Goal: Information Seeking & Learning: Find contact information

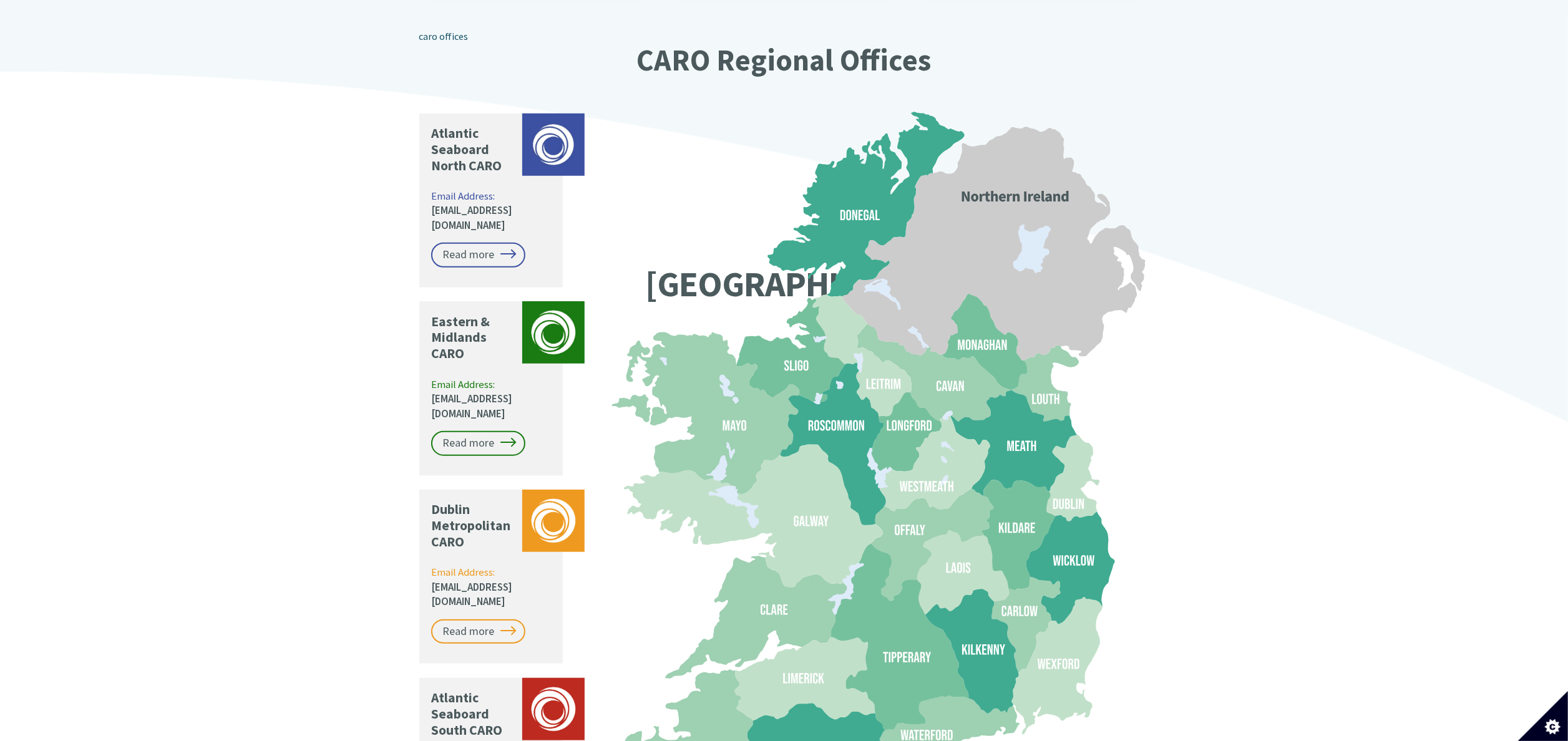
scroll to position [941, 0]
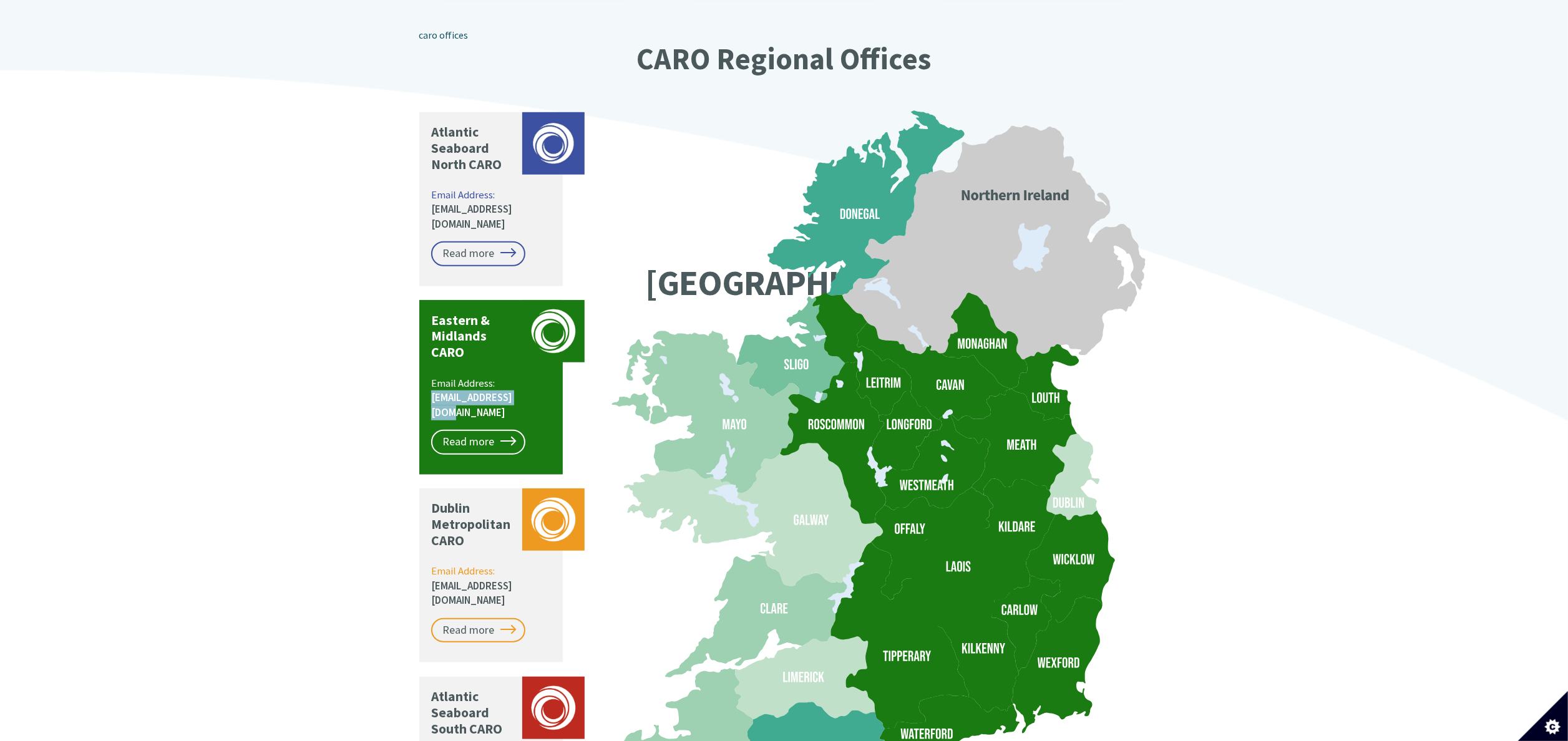
drag, startPoint x: 525, startPoint y: 351, endPoint x: 421, endPoint y: 350, distance: 104.0
click at [421, 350] on div "Eastern & Midlands CARO Email Address: caro@kildarecoco.ie Read more" at bounding box center [491, 387] width 143 height 174
drag, startPoint x: 421, startPoint y: 350, endPoint x: 448, endPoint y: 369, distance: 33.0
click at [448, 430] on link "Read more" at bounding box center [478, 443] width 94 height 25
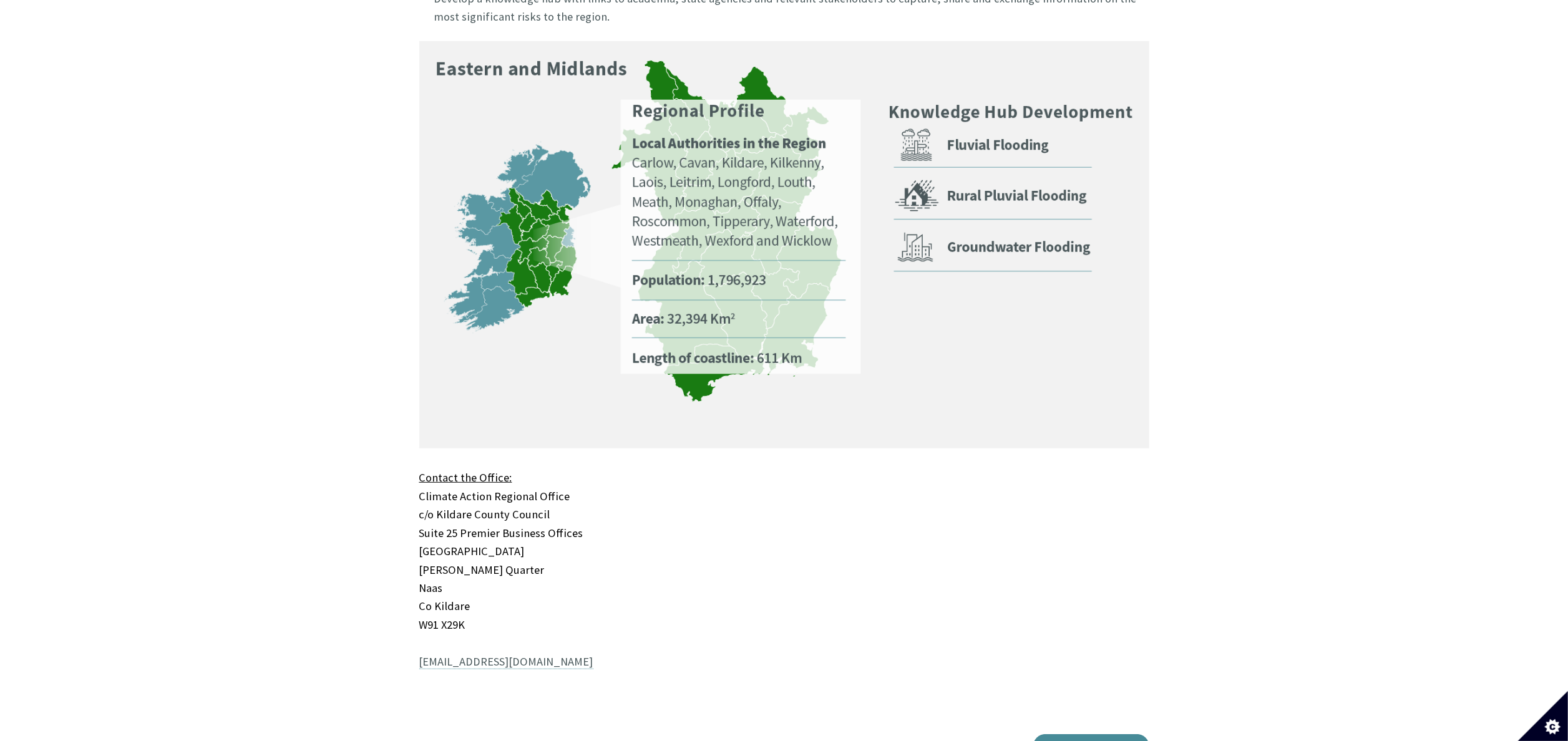
scroll to position [772, 0]
drag, startPoint x: 537, startPoint y: 598, endPoint x: 362, endPoint y: 609, distance: 175.3
click at [362, 609] on div "Home The 4 CAROs Eastern & Midlands CARO Eastern & Midlands CARO c/o Kildare Co…" at bounding box center [784, 143] width 1568 height 1311
drag, startPoint x: 397, startPoint y: 594, endPoint x: 555, endPoint y: 606, distance: 158.5
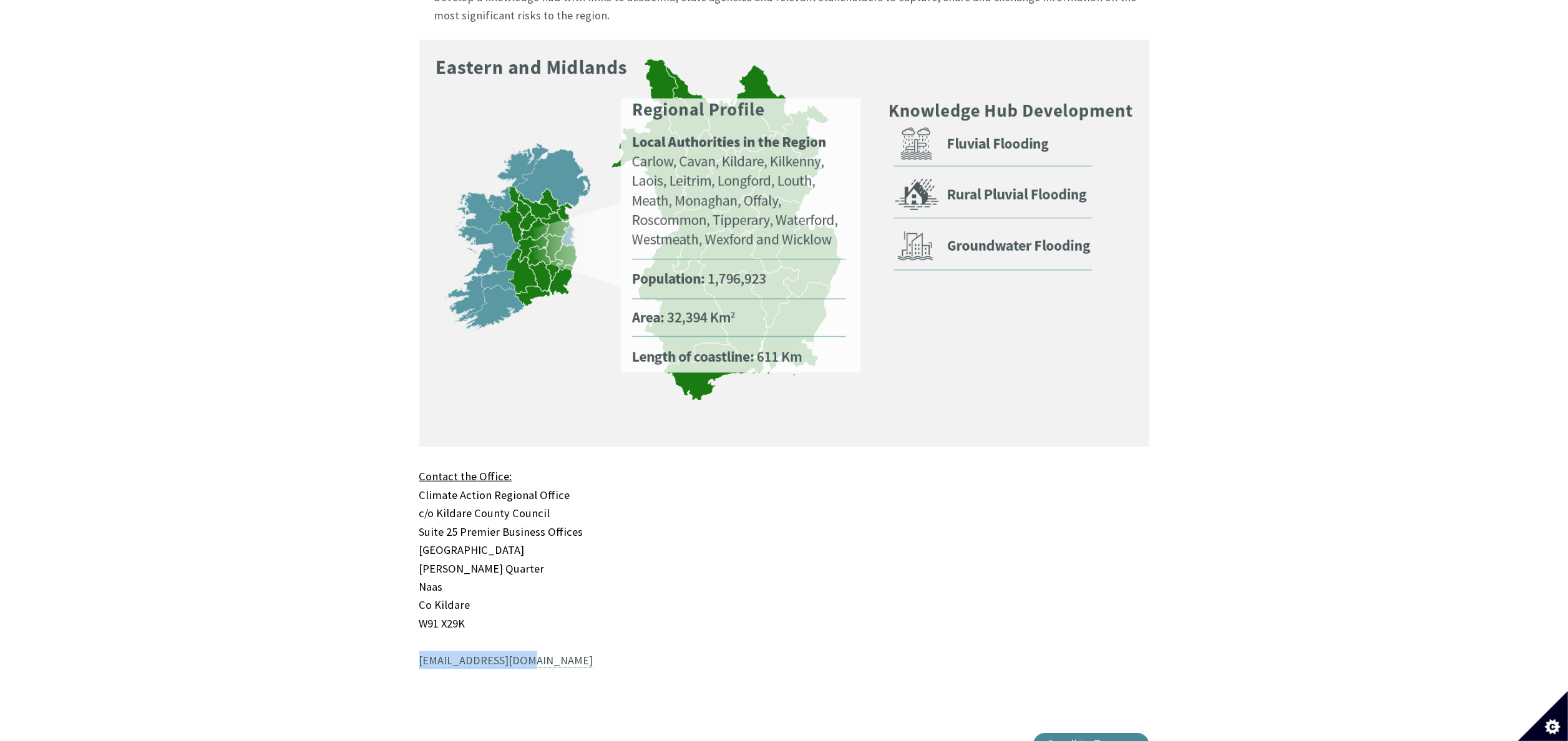
click at [555, 606] on div "Home The 4 CAROs Eastern & Midlands CARO Eastern & Midlands CARO c/o Kildare Co…" at bounding box center [784, 143] width 1568 height 1311
copy link "[EMAIL_ADDRESS][DOMAIN_NAME]"
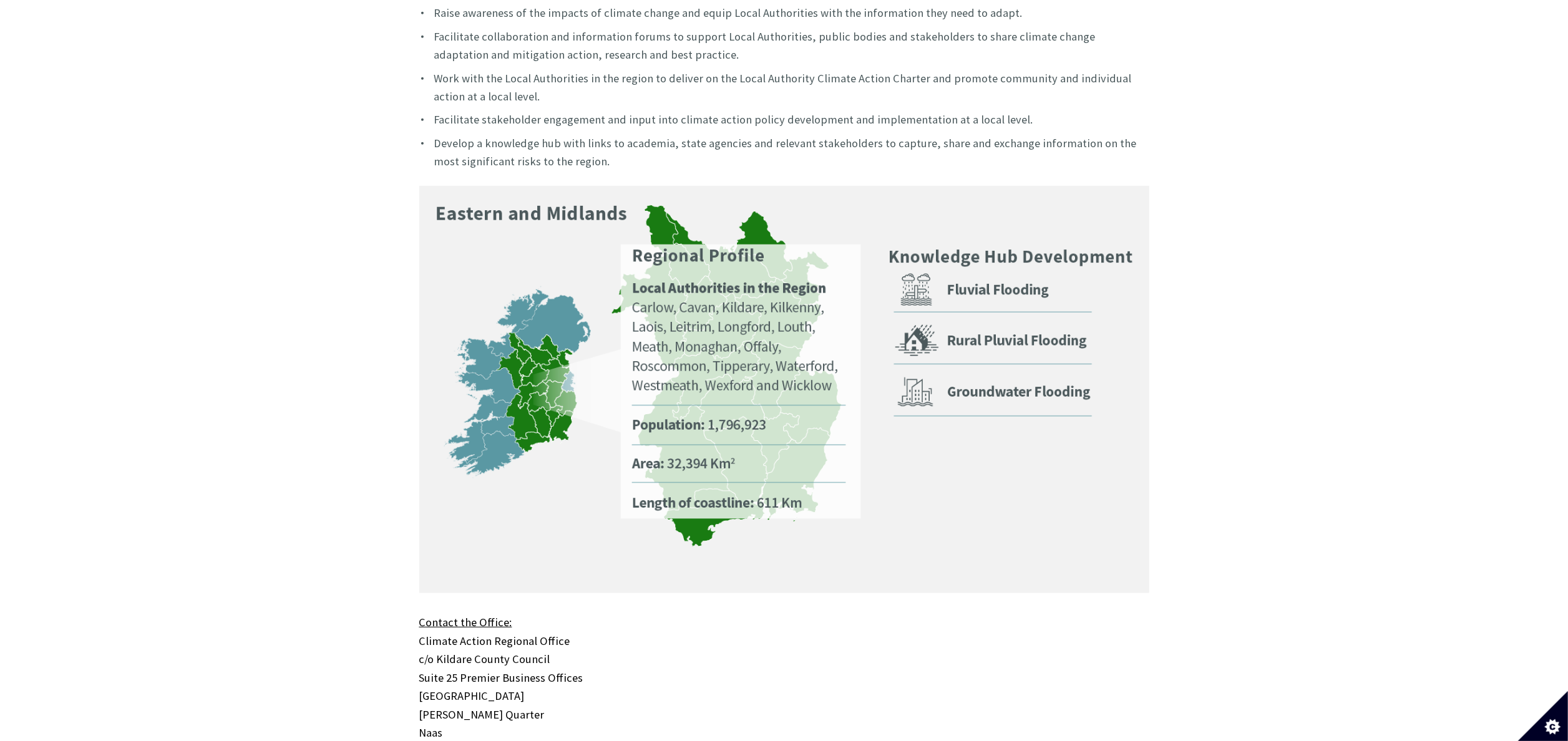
scroll to position [598, 0]
